Goal: Task Accomplishment & Management: Complete application form

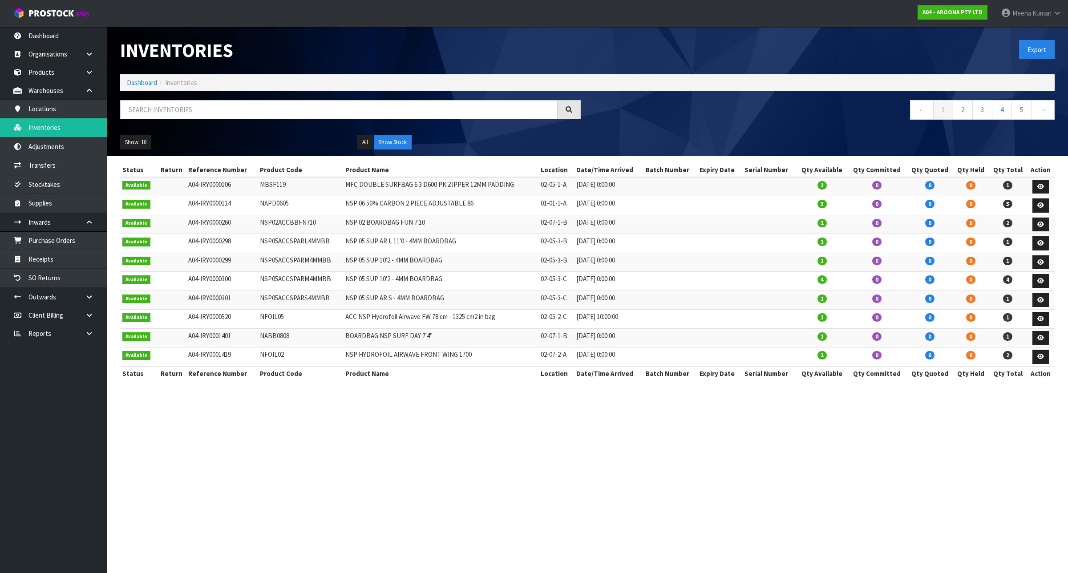
click at [964, 21] on div "A04 - AROONA PTY LTD" at bounding box center [952, 12] width 83 height 25
click at [965, 19] on link "A04 - AROONA PTY LTD" at bounding box center [953, 12] width 70 height 14
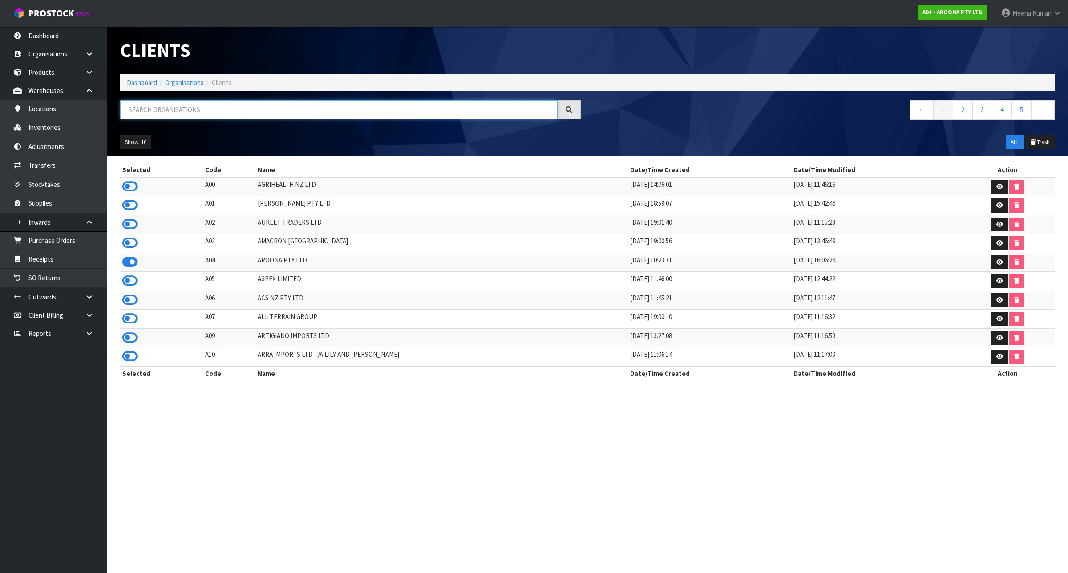
click at [212, 109] on input "text" at bounding box center [339, 109] width 438 height 19
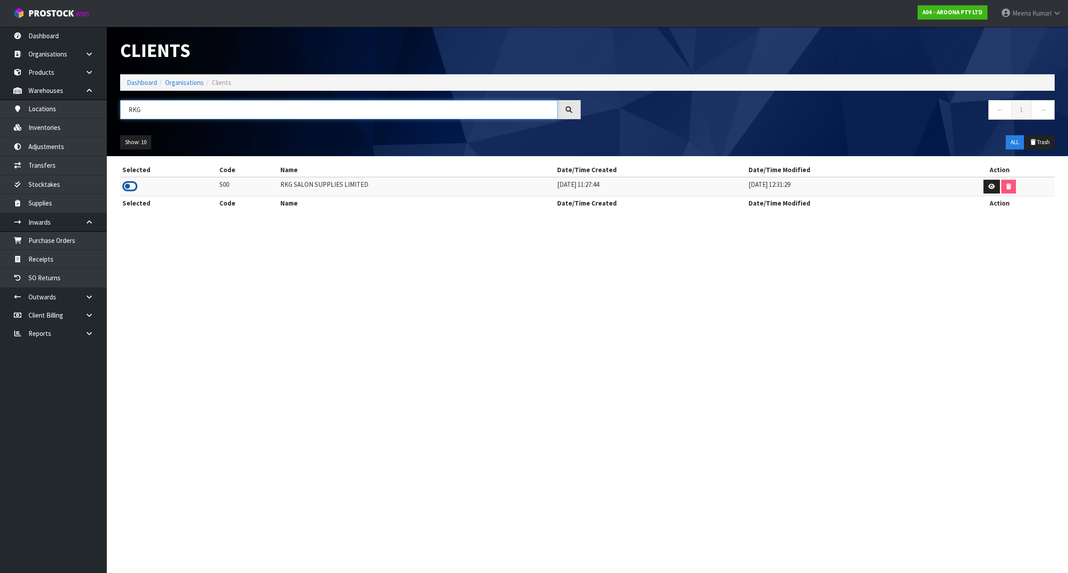
type input "RKG"
click at [134, 191] on icon at bounding box center [129, 186] width 15 height 13
click at [70, 256] on link "Receipts" at bounding box center [53, 259] width 107 height 18
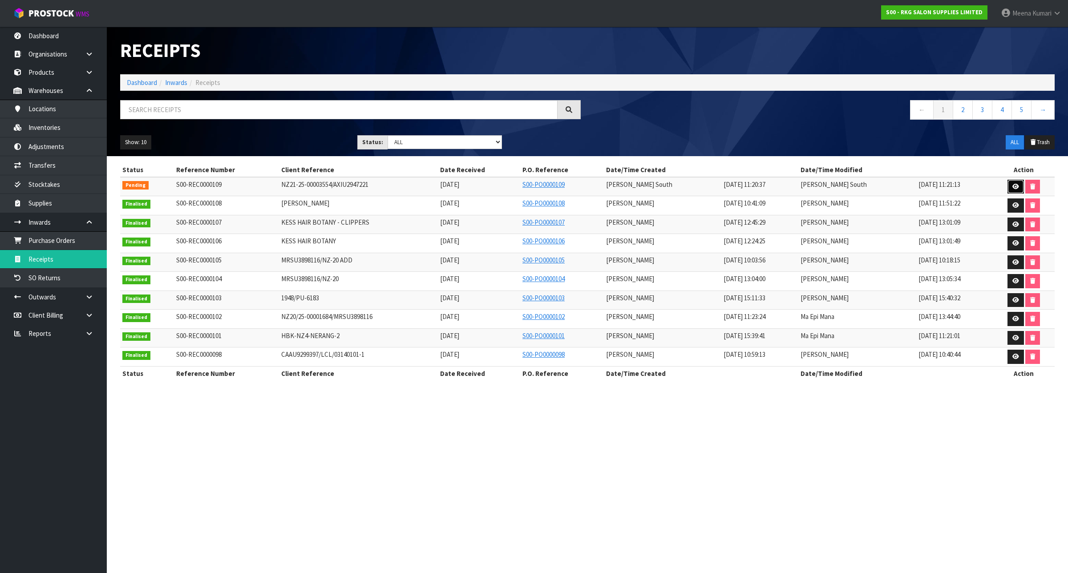
click at [1011, 183] on link at bounding box center [1016, 187] width 16 height 14
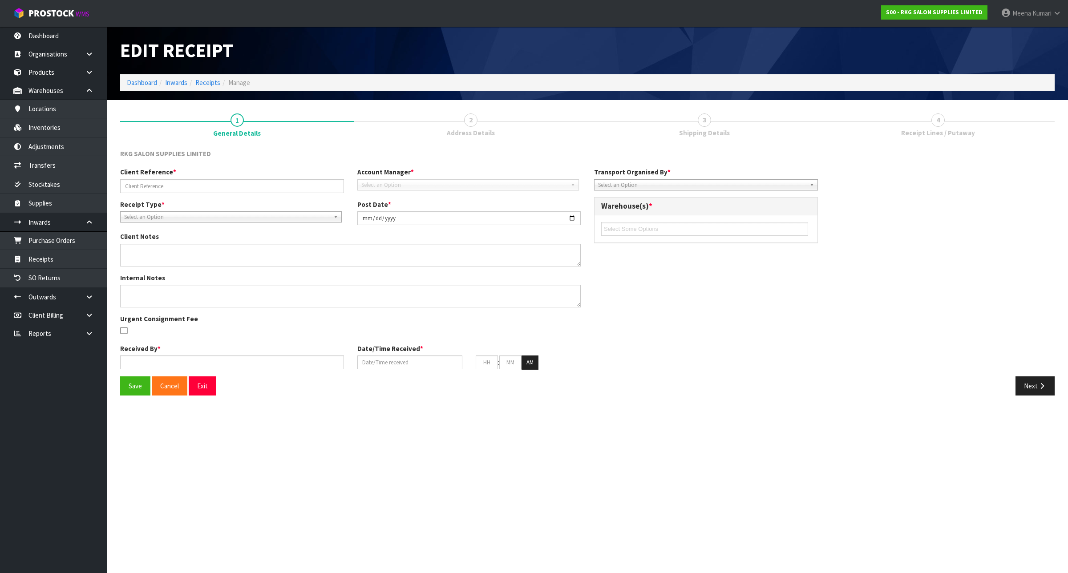
type input "NZ21-25-00003554/AXIU2947221"
type input "[DATE]"
type input "[PERSON_NAME] South"
type input "[DATE]"
type input "05"
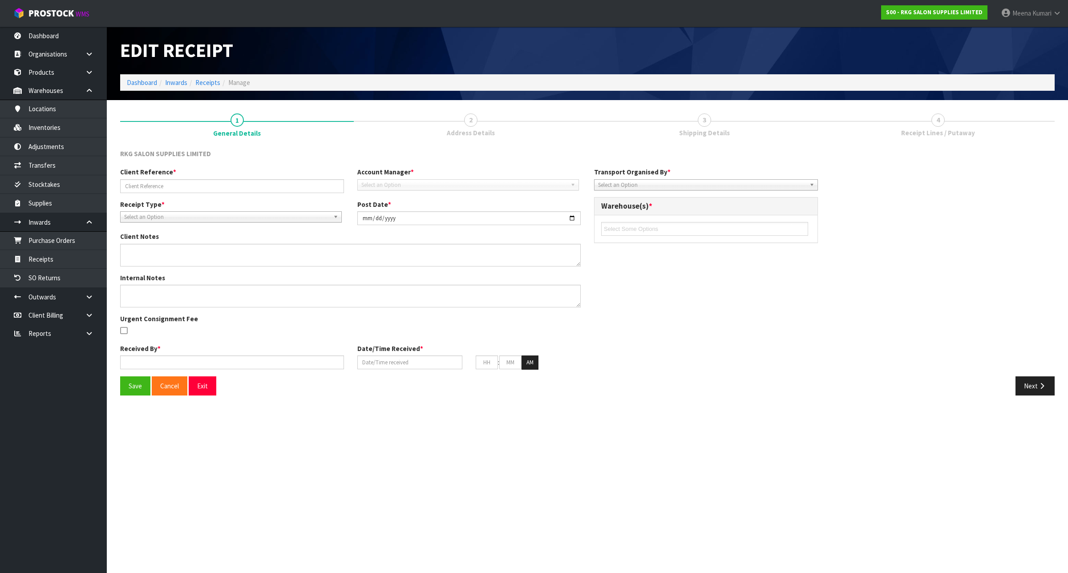
type input "00"
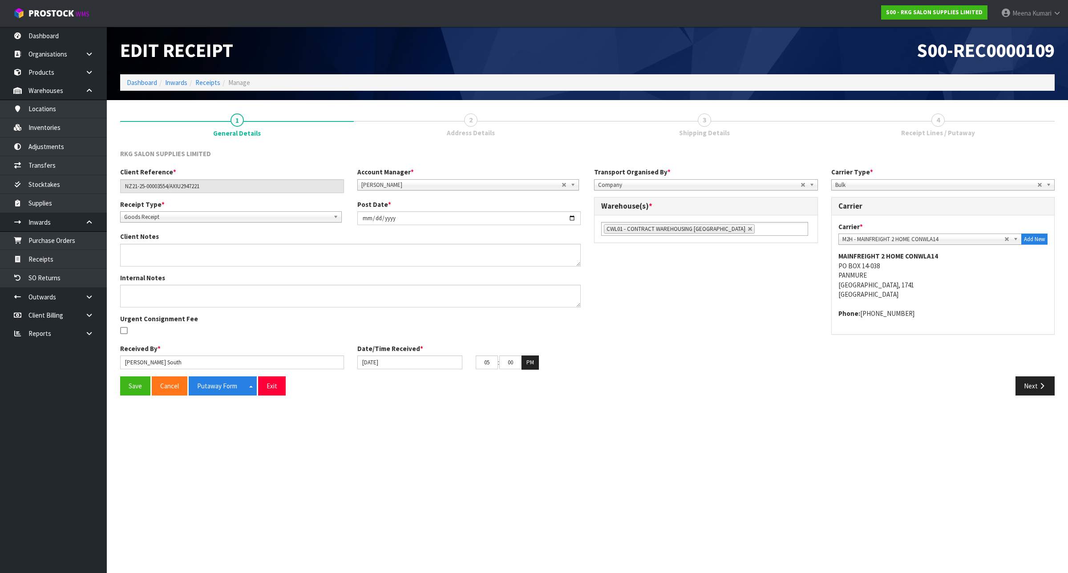
click at [1045, 397] on div "Save Cancel Putaway Form Split button! CSV FORMAT Exit Next" at bounding box center [588, 390] width 948 height 26
click at [1047, 390] on button "Next" at bounding box center [1035, 386] width 39 height 19
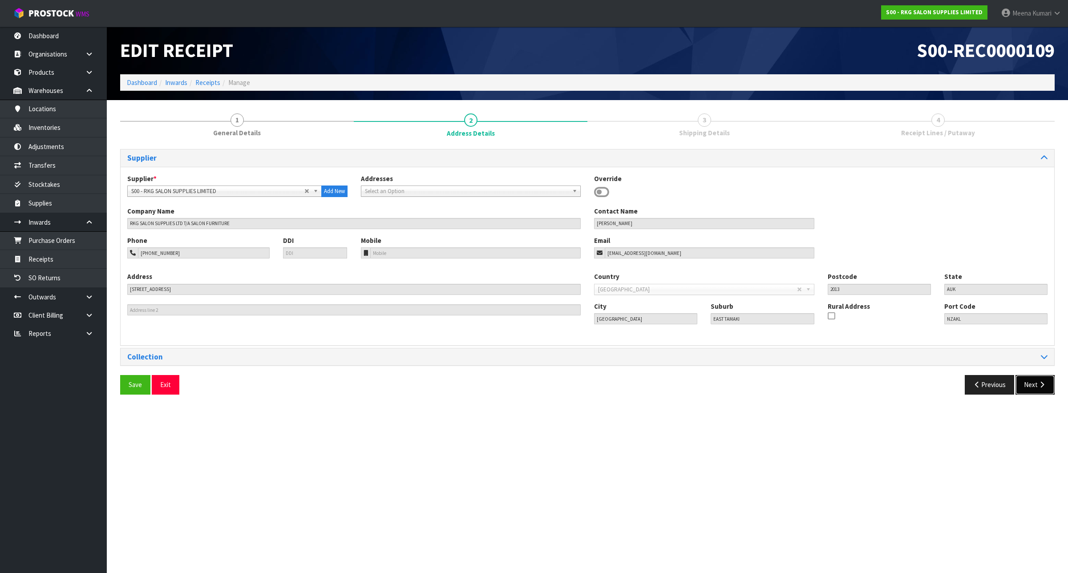
click at [1047, 390] on button "Next" at bounding box center [1035, 384] width 39 height 19
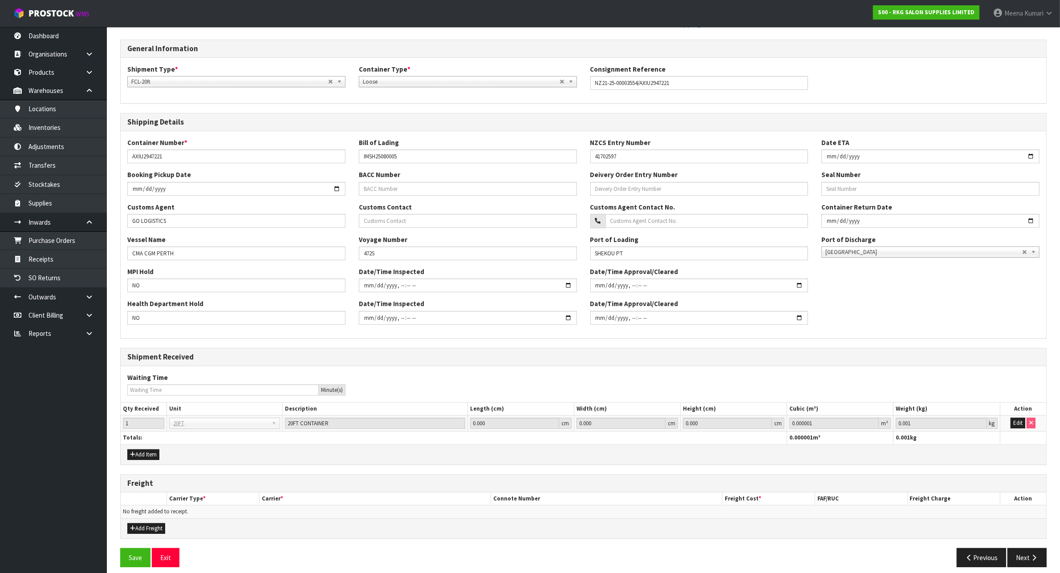
scroll to position [119, 0]
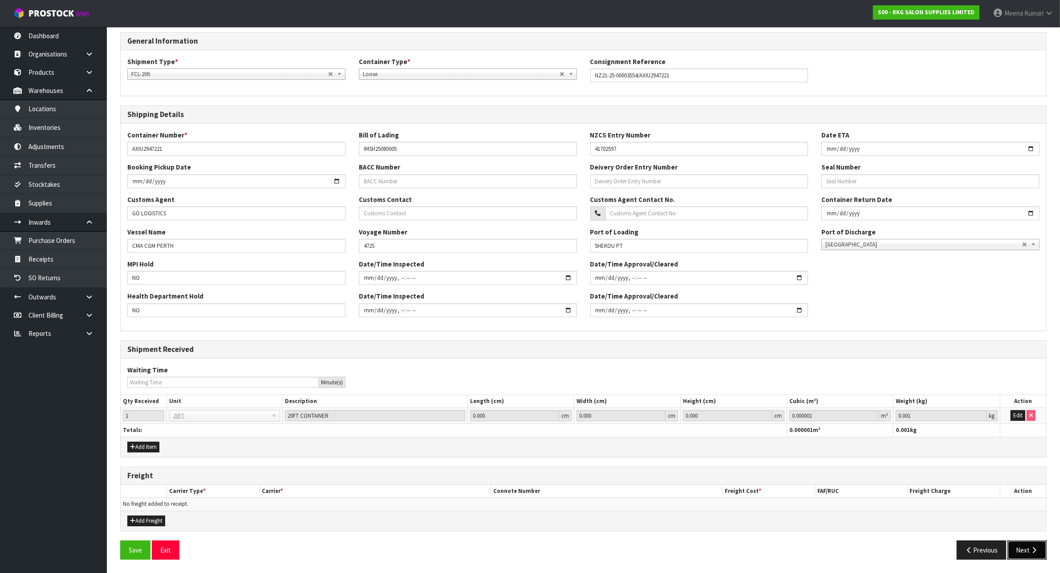
click at [1022, 548] on button "Next" at bounding box center [1026, 550] width 39 height 19
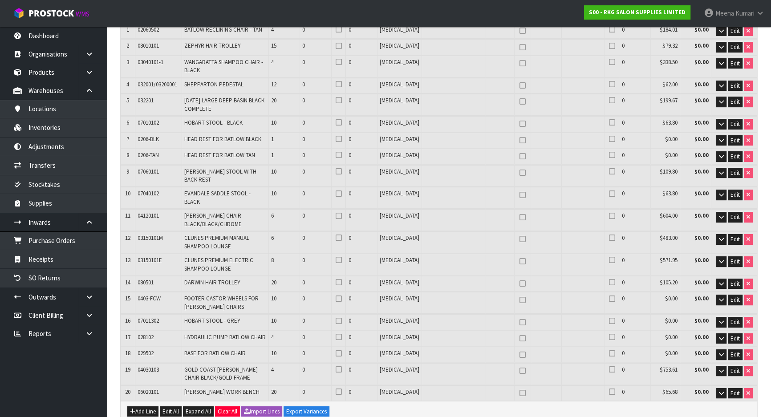
scroll to position [143, 0]
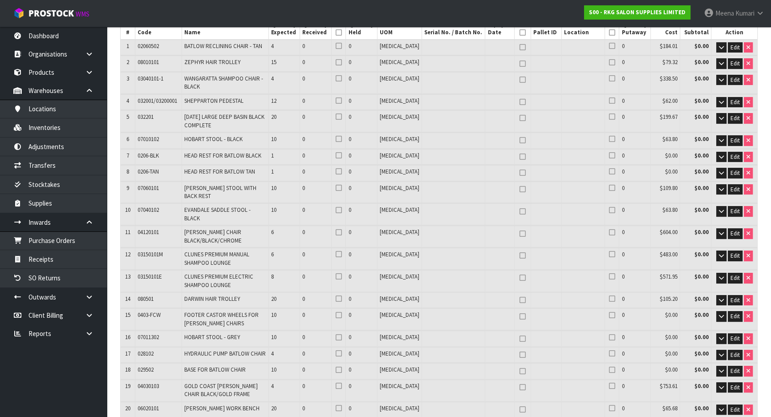
click at [151, 45] on span "02060502" at bounding box center [148, 46] width 21 height 8
copy span "02060502"
click at [371, 65] on td "0" at bounding box center [362, 64] width 32 height 16
click at [342, 46] on icon at bounding box center [339, 46] width 6 height 0
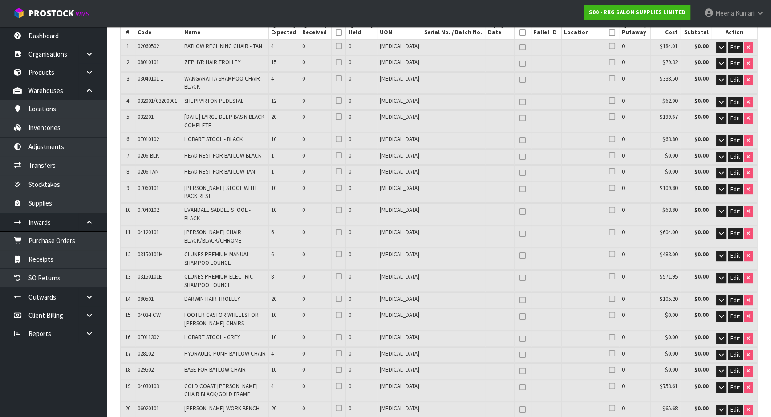
click at [0, 0] on input "checkbox" at bounding box center [0, 0] width 0 height 0
click at [342, 46] on label at bounding box center [339, 46] width 6 height 8
click at [0, 0] on input "checkbox" at bounding box center [0, 0] width 0 height 0
click at [342, 156] on icon at bounding box center [339, 155] width 6 height 0
click at [0, 0] on input "checkbox" at bounding box center [0, 0] width 0 height 0
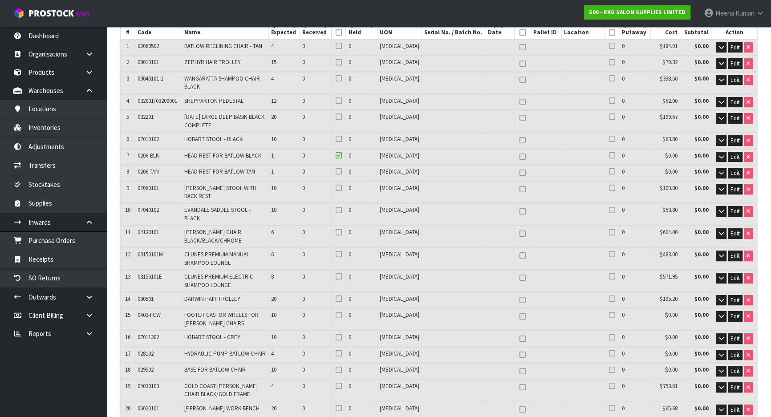
click at [342, 172] on icon at bounding box center [339, 171] width 6 height 0
click at [0, 0] on input "checkbox" at bounding box center [0, 0] width 0 height 0
click at [342, 315] on icon at bounding box center [339, 315] width 6 height 0
click at [0, 0] on input "checkbox" at bounding box center [0, 0] width 0 height 0
click at [342, 78] on icon at bounding box center [339, 78] width 6 height 0
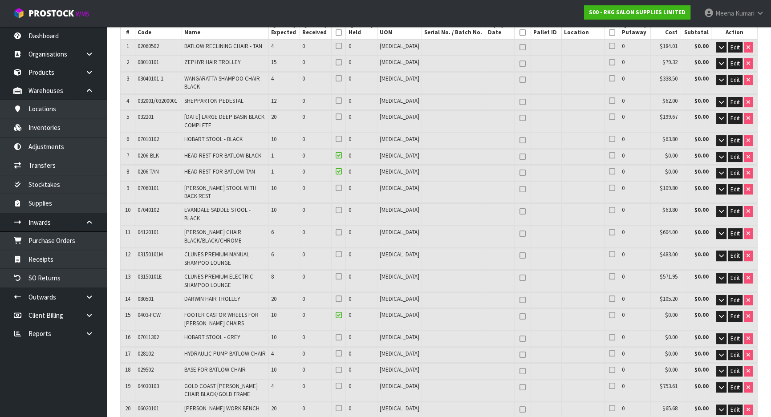
click at [0, 0] on input "checkbox" at bounding box center [0, 0] width 0 height 0
click at [342, 353] on icon at bounding box center [339, 353] width 6 height 0
click at [0, 0] on input "checkbox" at bounding box center [0, 0] width 0 height 0
click at [342, 139] on icon at bounding box center [339, 139] width 6 height 0
click at [0, 0] on input "checkbox" at bounding box center [0, 0] width 0 height 0
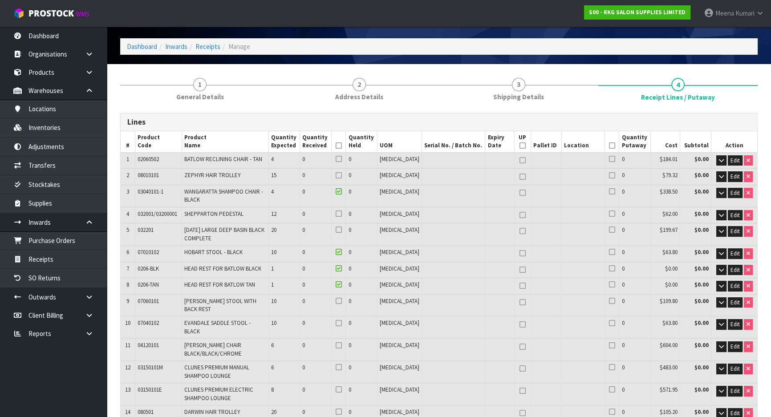
scroll to position [22, 0]
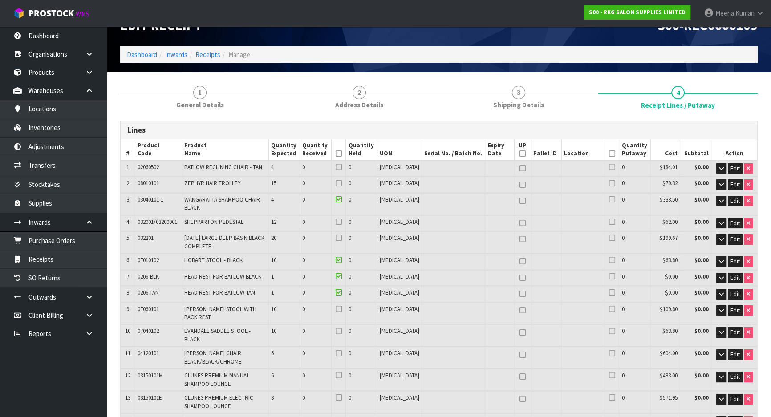
click at [155, 183] on span "08010101" at bounding box center [148, 183] width 21 height 8
copy span "08010101"
click at [171, 223] on span "032001/03200001" at bounding box center [158, 222] width 40 height 8
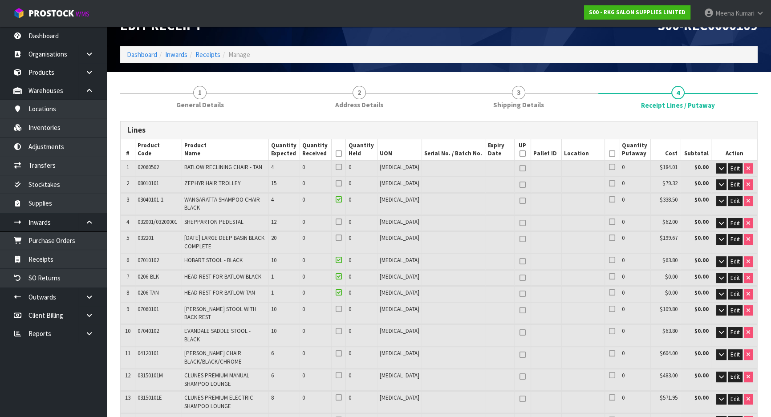
click at [138, 222] on td "032001/03200001" at bounding box center [158, 223] width 47 height 16
click at [139, 222] on span "032001/03200001" at bounding box center [158, 222] width 40 height 8
click at [140, 222] on span "032001/03200001" at bounding box center [158, 222] width 40 height 8
click at [146, 237] on span "032201" at bounding box center [146, 238] width 16 height 8
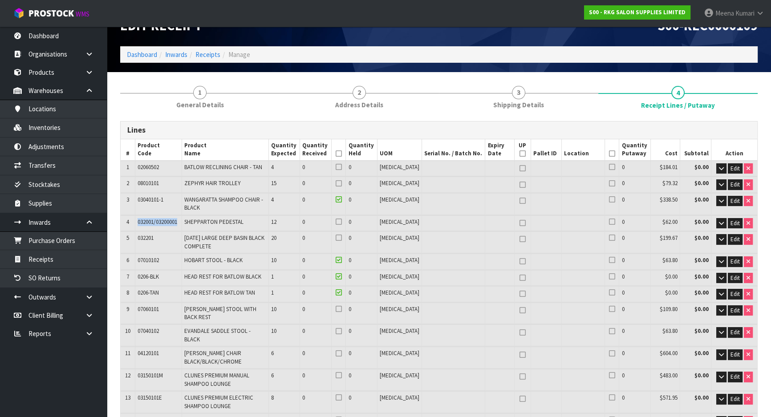
drag, startPoint x: 139, startPoint y: 221, endPoint x: 183, endPoint y: 228, distance: 44.3
click at [182, 228] on td "032001/03200001" at bounding box center [158, 223] width 47 height 16
copy span "032001/03200001"
click at [143, 237] on span "032201" at bounding box center [146, 238] width 16 height 8
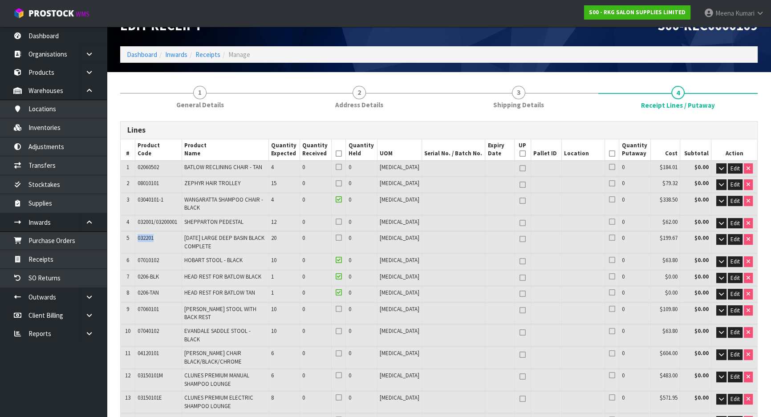
copy span "032201"
click at [158, 308] on span "07060101" at bounding box center [148, 309] width 21 height 8
copy span "07060101"
click at [158, 327] on span "07040102" at bounding box center [148, 331] width 21 height 8
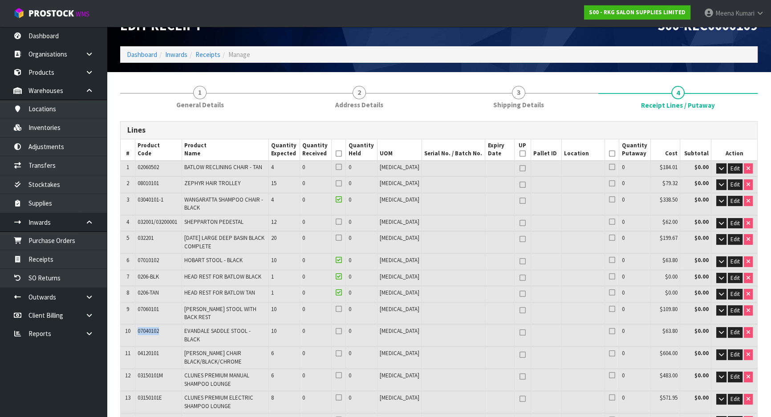
click at [158, 327] on span "07040102" at bounding box center [148, 331] width 21 height 8
copy span "07040102"
click at [144, 349] on span "04120101" at bounding box center [148, 353] width 21 height 8
copy span "04120101"
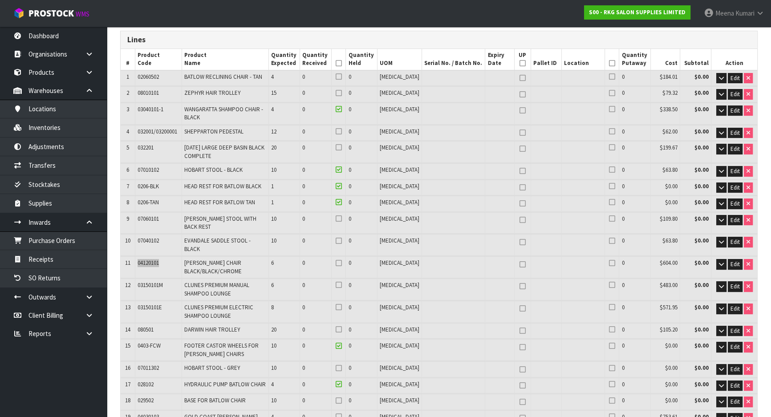
scroll to position [143, 0]
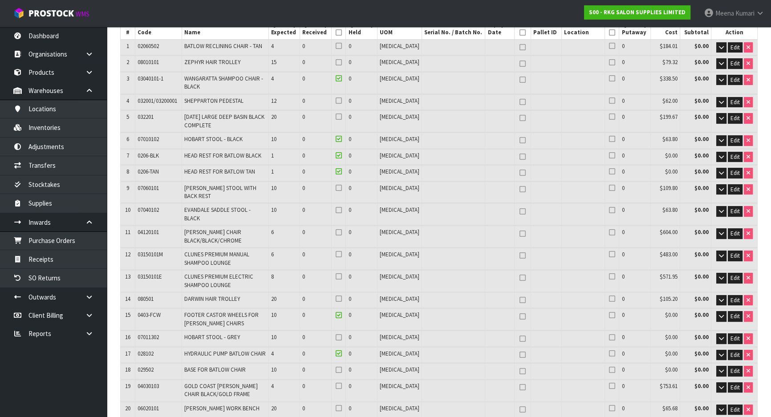
click at [142, 251] on span "03150101M" at bounding box center [150, 255] width 25 height 8
copy span "03150101M"
click at [153, 273] on span "03150101E" at bounding box center [150, 277] width 24 height 8
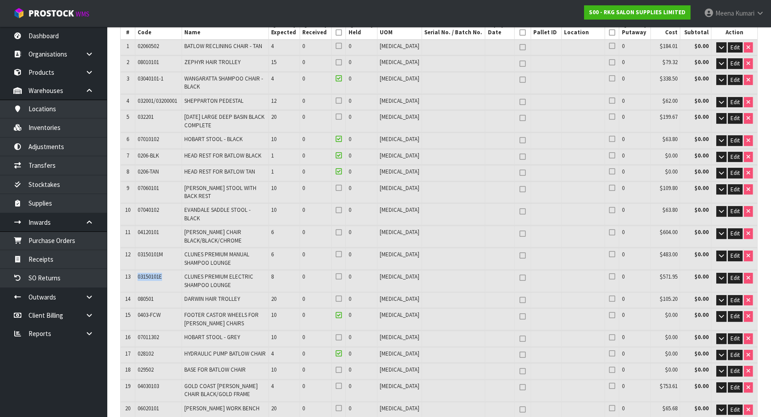
copy span "03150101E"
click at [149, 295] on span "080501" at bounding box center [146, 299] width 16 height 8
copy span "080501"
click at [147, 333] on span "07011302" at bounding box center [148, 337] width 21 height 8
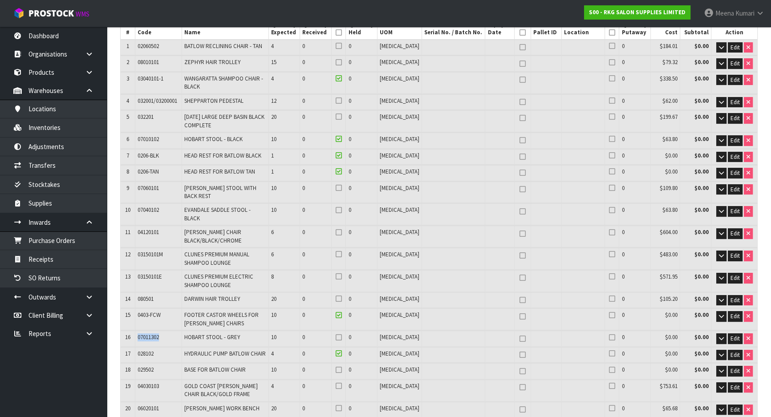
click at [147, 333] on span "07011302" at bounding box center [148, 337] width 21 height 8
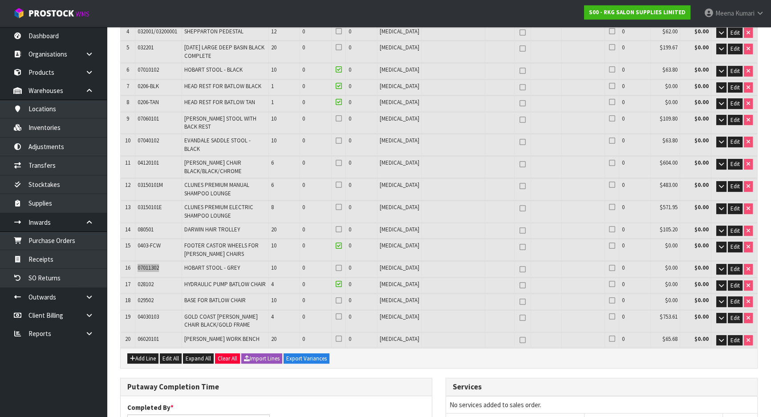
scroll to position [224, 0]
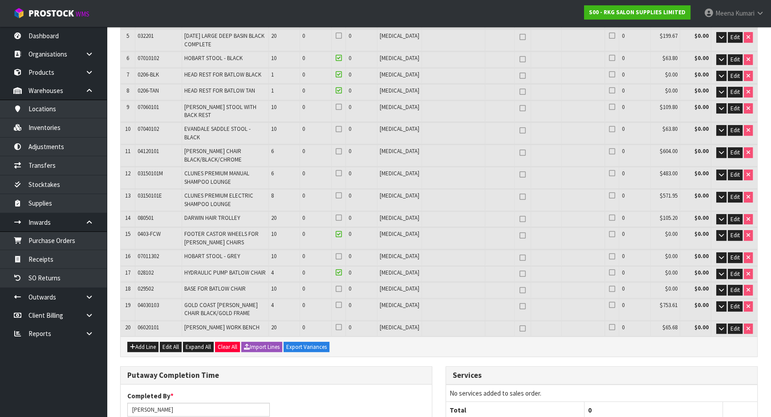
click at [148, 285] on span "029502" at bounding box center [146, 289] width 16 height 8
drag, startPoint x: 148, startPoint y: 276, endPoint x: 4, endPoint y: 224, distance: 153.6
click at [143, 301] on span "04030103" at bounding box center [148, 305] width 21 height 8
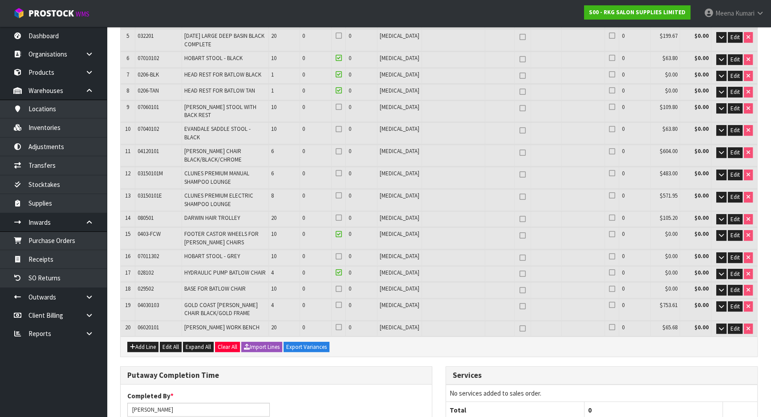
click at [158, 324] on span "06020101" at bounding box center [148, 328] width 21 height 8
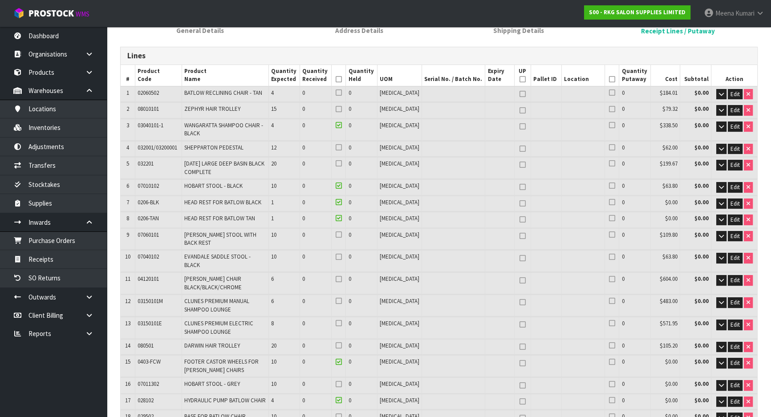
scroll to position [103, 0]
